Goal: Use online tool/utility: Utilize a website feature to perform a specific function

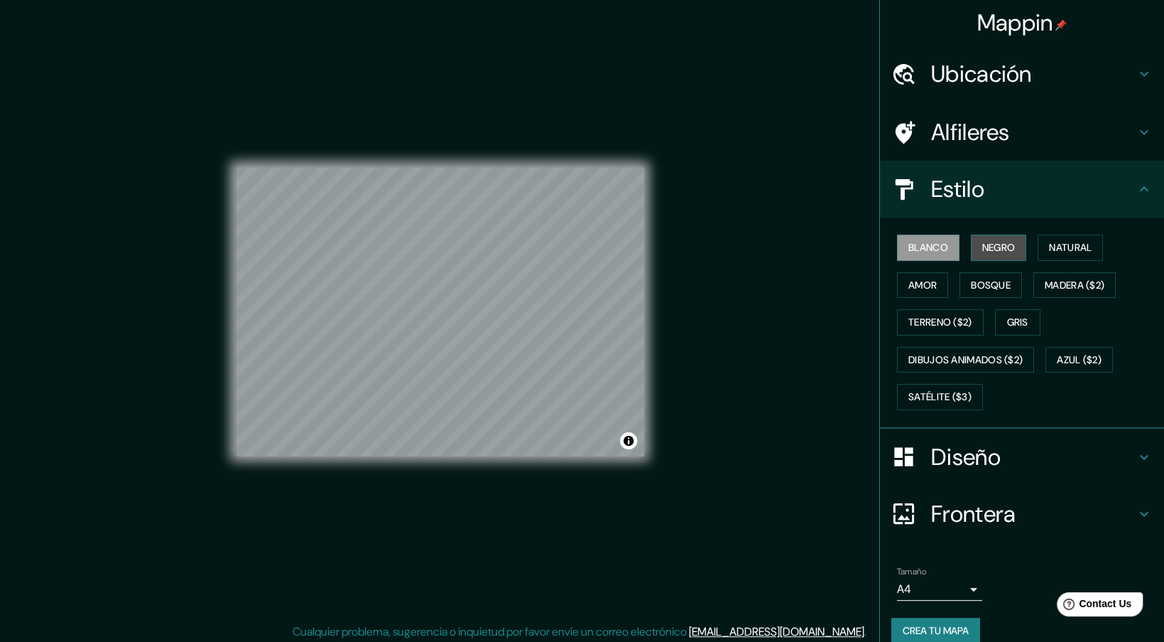
click at [980, 247] on button "Negro" at bounding box center [999, 247] width 56 height 26
click at [1063, 229] on div "Blanco Negro Natural Amor Bosque Madera ($2) Terreno ($2) Gris Dibujos animados…" at bounding box center [1028, 322] width 273 height 187
click at [1065, 242] on button "Natural" at bounding box center [1070, 247] width 65 height 26
click at [935, 286] on button "Amor" at bounding box center [922, 285] width 51 height 26
click at [997, 283] on button "Bosque" at bounding box center [991, 285] width 63 height 26
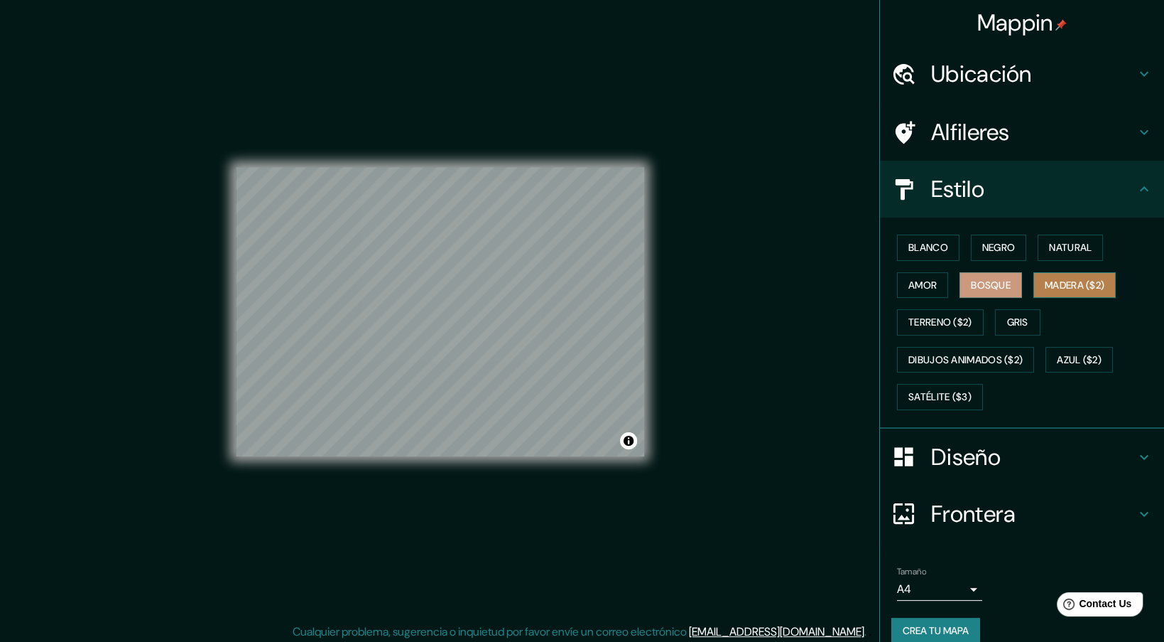
click at [1048, 280] on button "Madera ($2)" at bounding box center [1075, 285] width 82 height 26
click at [1022, 309] on button "Gris" at bounding box center [1017, 322] width 45 height 26
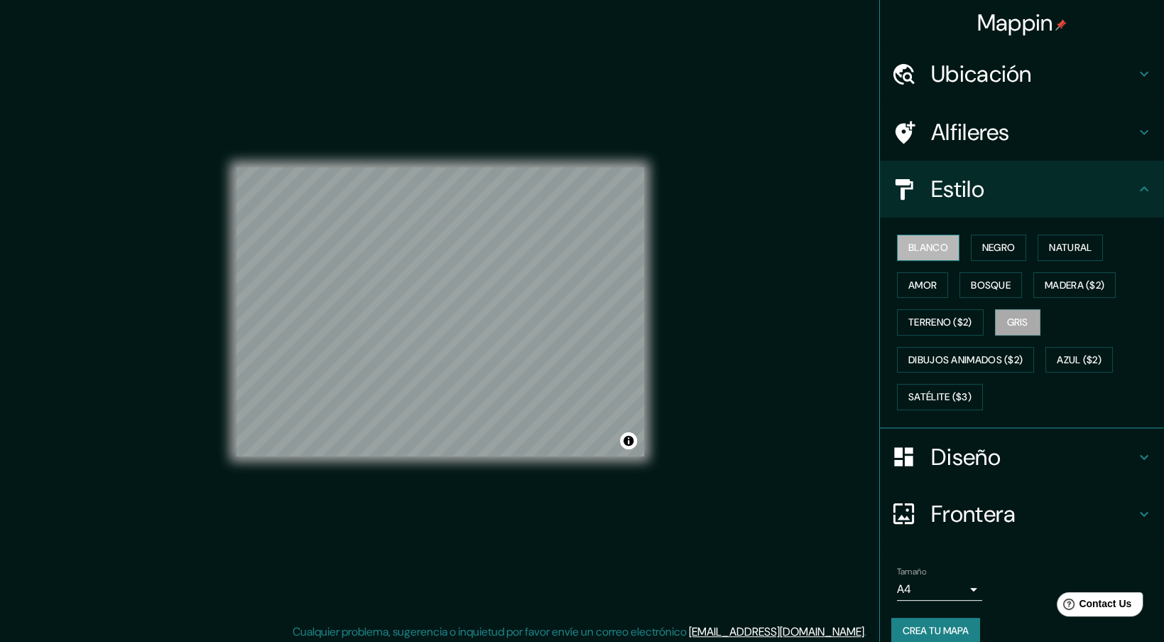
click at [931, 244] on button "Blanco" at bounding box center [928, 247] width 63 height 26
click at [983, 252] on button "Negro" at bounding box center [999, 247] width 56 height 26
click at [946, 247] on button "Blanco" at bounding box center [928, 247] width 63 height 26
click at [1081, 243] on button "Natural" at bounding box center [1070, 247] width 65 height 26
click at [227, 519] on div "Caja de mapas © © OpenStreetMap Mejora este mapa" at bounding box center [440, 311] width 454 height 623
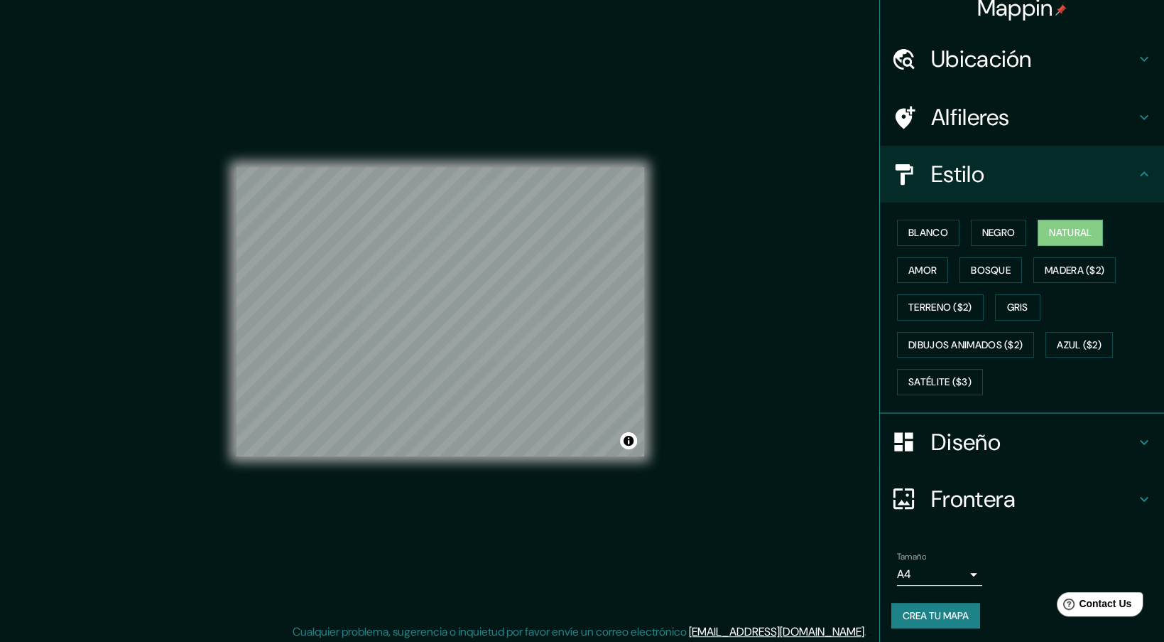
scroll to position [16, 0]
click at [1018, 436] on h4 "Diseño" at bounding box center [1033, 441] width 205 height 28
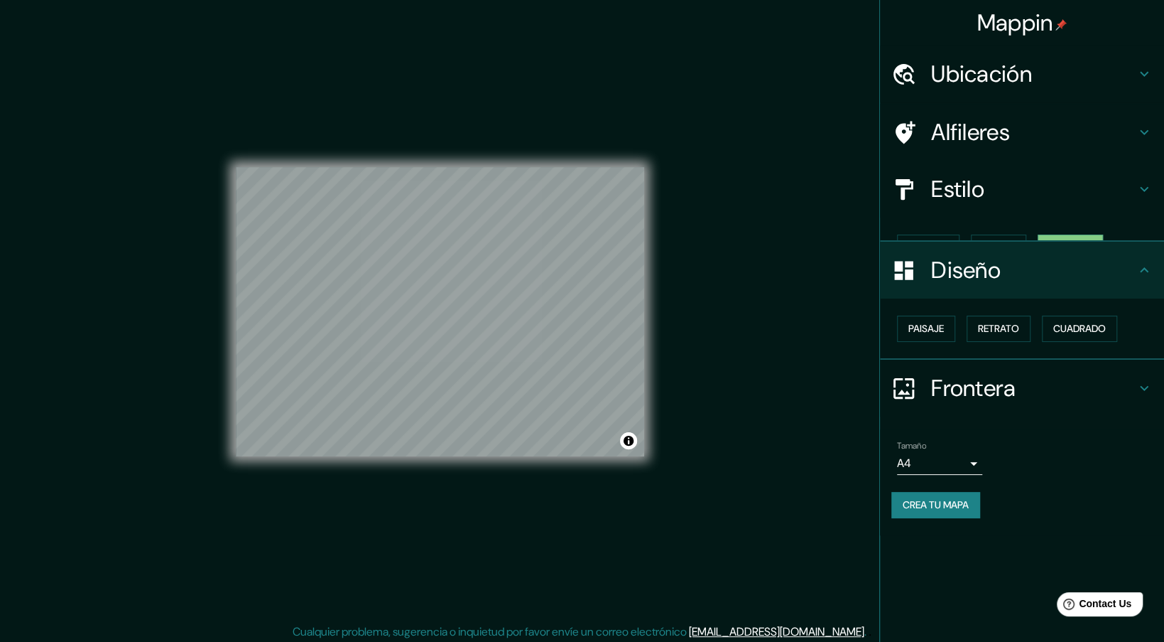
scroll to position [0, 0]
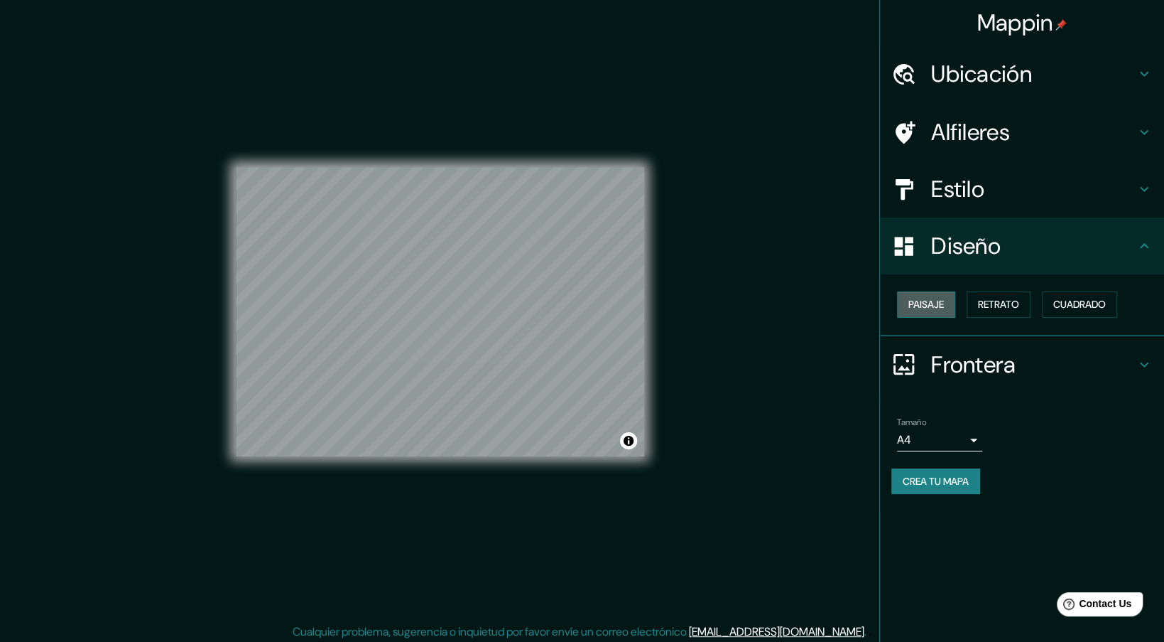
click at [943, 292] on button "Paisaje" at bounding box center [926, 304] width 58 height 26
click at [1004, 315] on button "Retrato" at bounding box center [999, 304] width 64 height 26
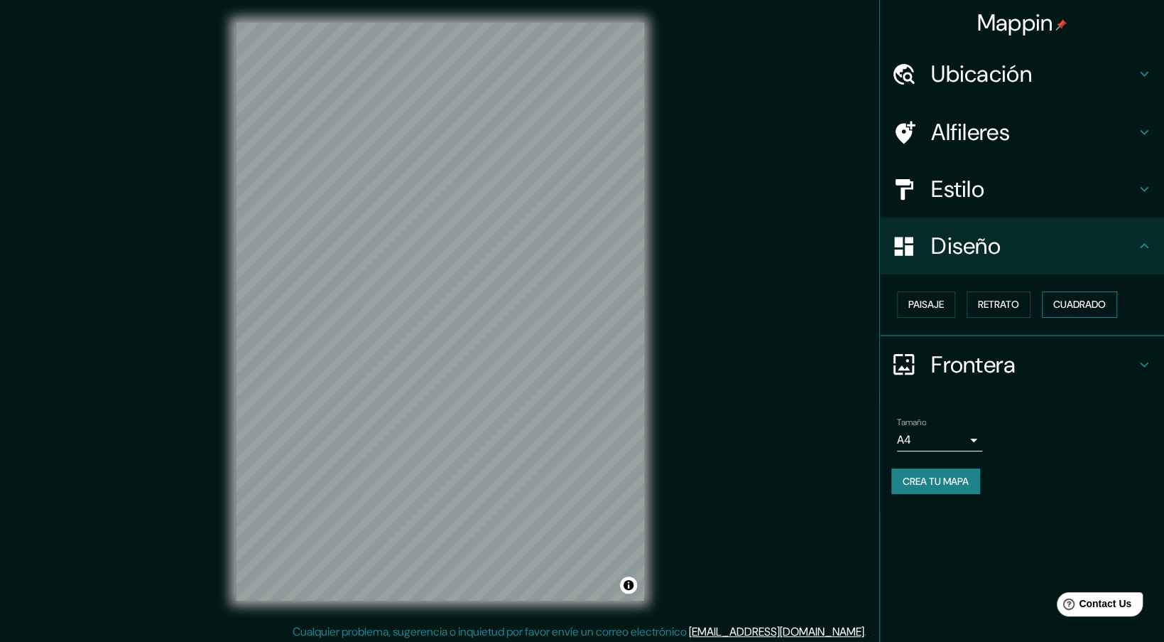
click at [1061, 309] on button "Cuadrado" at bounding box center [1079, 304] width 75 height 26
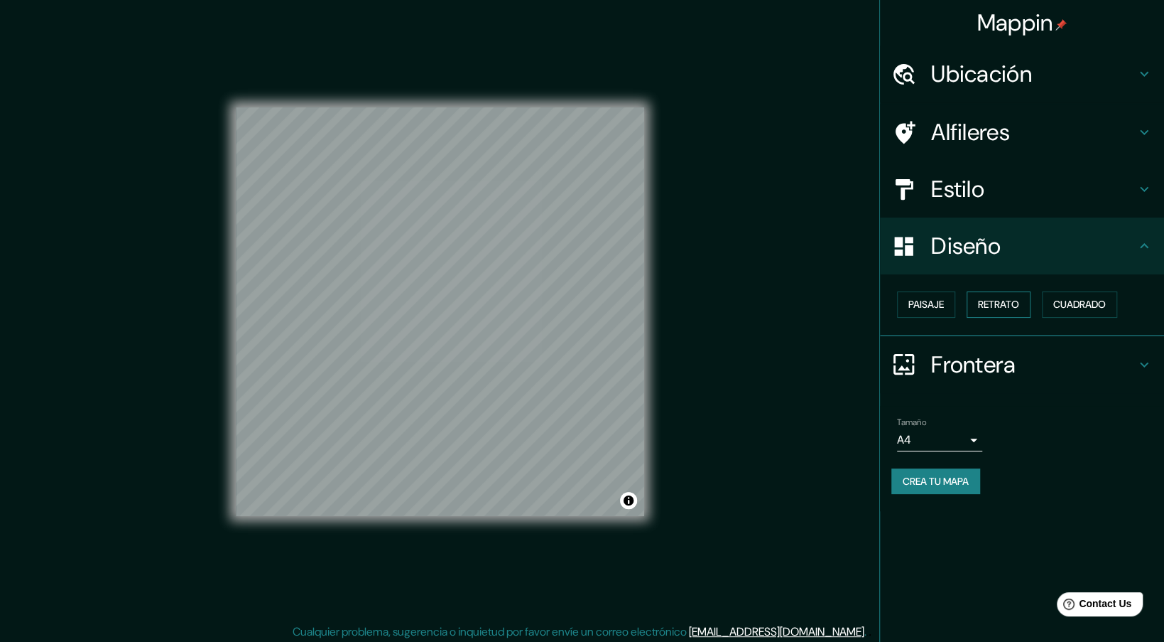
click at [1005, 311] on button "Retrato" at bounding box center [999, 304] width 64 height 26
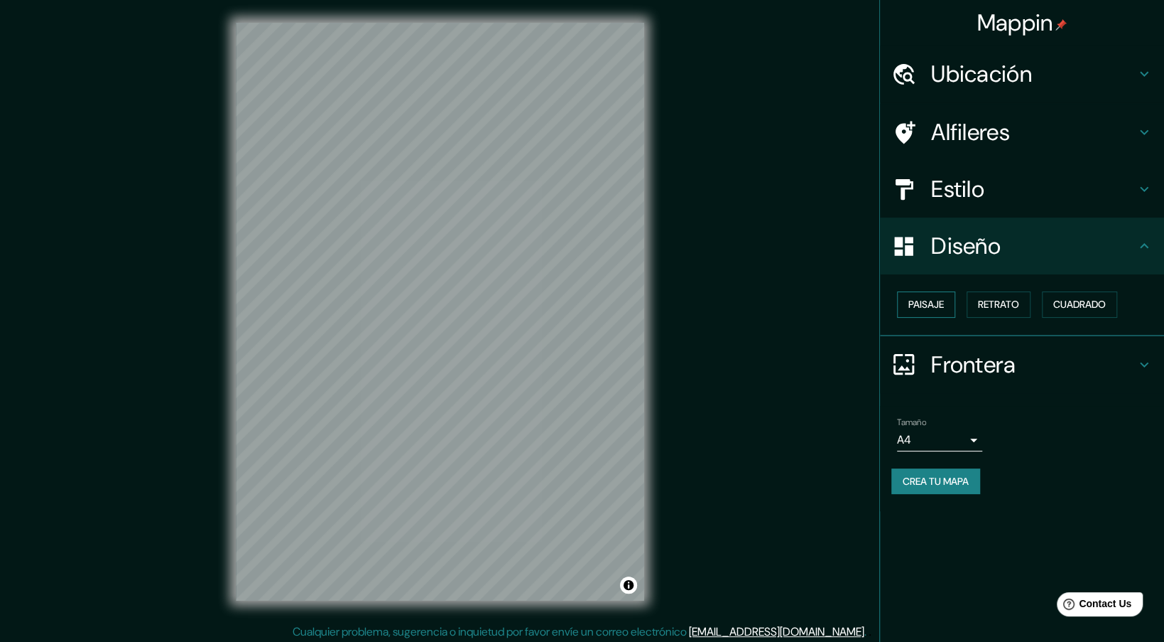
click at [917, 306] on button "Paisaje" at bounding box center [926, 304] width 58 height 26
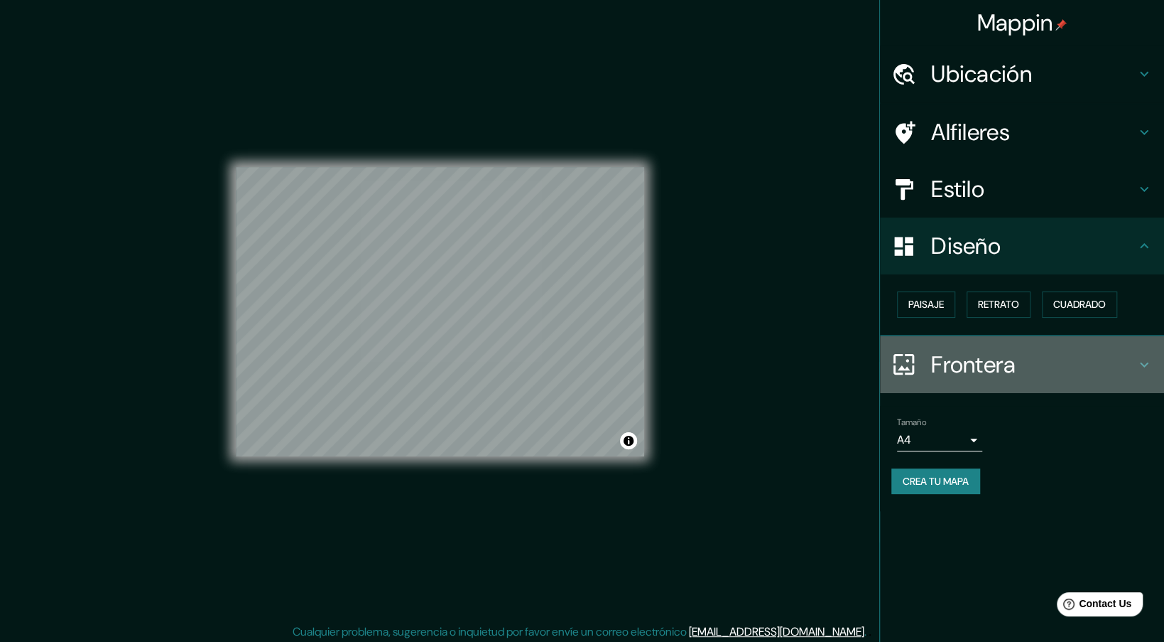
click at [1007, 364] on h4 "Frontera" at bounding box center [1033, 364] width 205 height 28
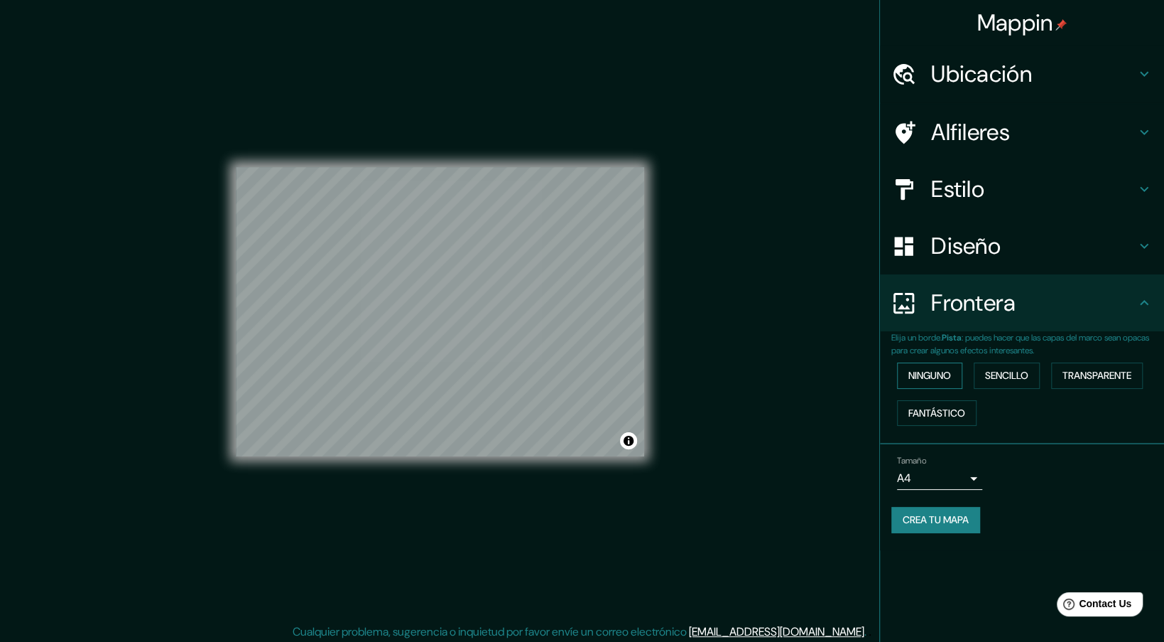
click at [914, 367] on button "Ninguno" at bounding box center [929, 375] width 65 height 26
click at [1031, 369] on button "Sencillo" at bounding box center [1007, 375] width 66 height 26
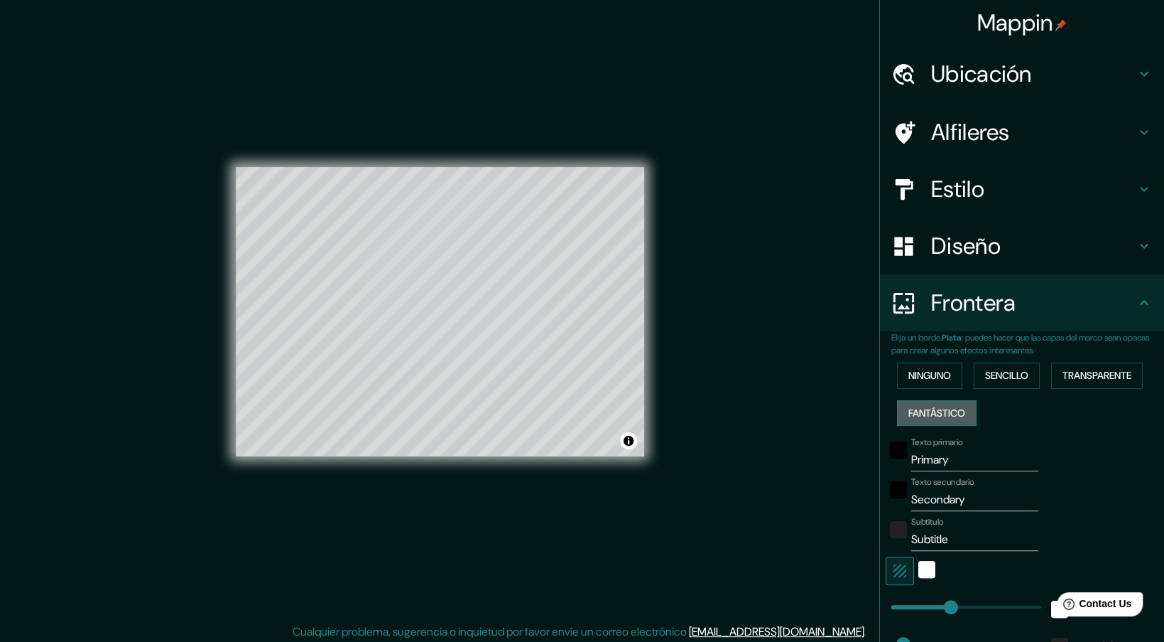
click at [934, 410] on button "Fantástico" at bounding box center [937, 413] width 80 height 26
click at [928, 371] on button "Ninguno" at bounding box center [929, 375] width 65 height 26
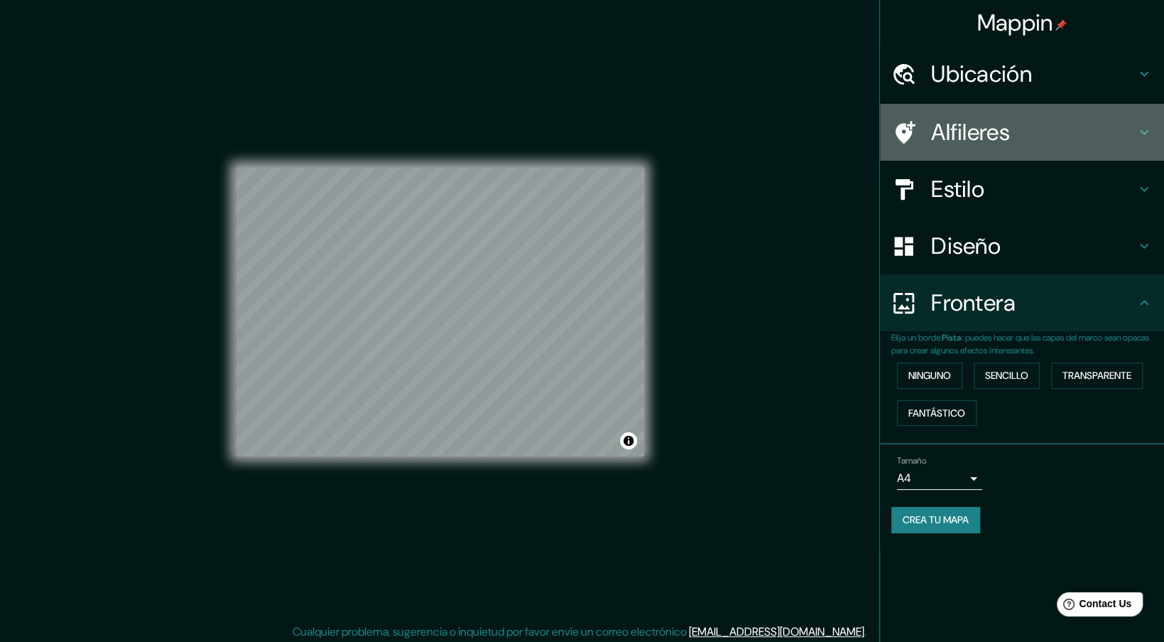
click at [995, 127] on h4 "Alfileres" at bounding box center [1033, 132] width 205 height 28
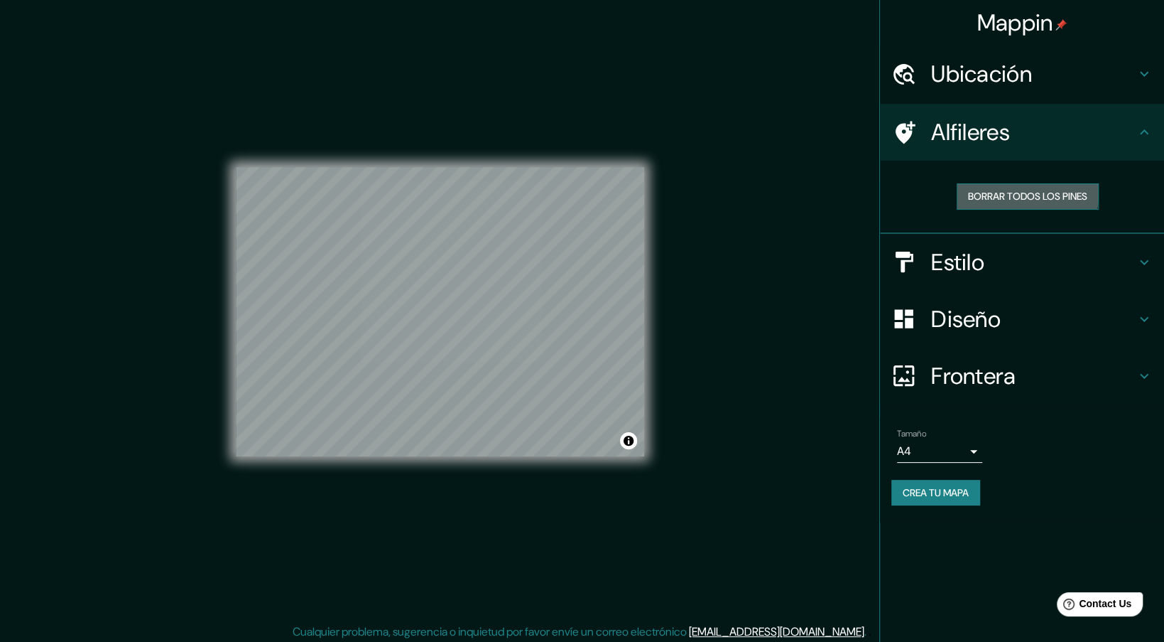
click at [988, 187] on button "Borrar todos los pines" at bounding box center [1028, 196] width 142 height 26
click at [1020, 187] on button "Borrar todos los pines" at bounding box center [1028, 196] width 142 height 26
drag, startPoint x: 499, startPoint y: 285, endPoint x: 490, endPoint y: 308, distance: 24.8
click at [490, 308] on div at bounding box center [490, 307] width 11 height 11
click at [982, 196] on button "Borrar todos los pines" at bounding box center [1028, 196] width 142 height 26
